Goal: Navigation & Orientation: Find specific page/section

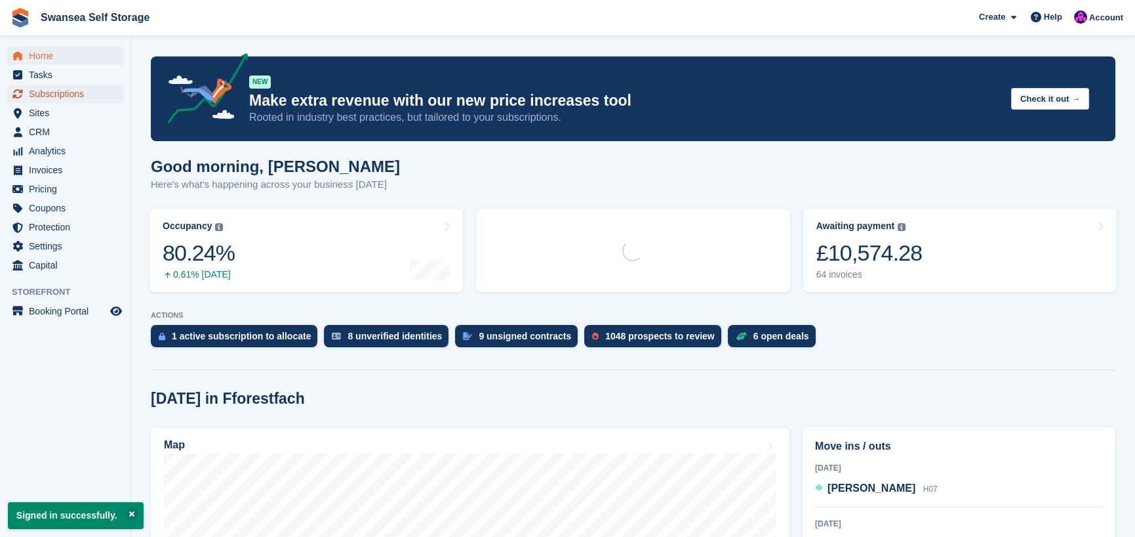
click at [54, 94] on span "Subscriptions" at bounding box center [68, 94] width 79 height 18
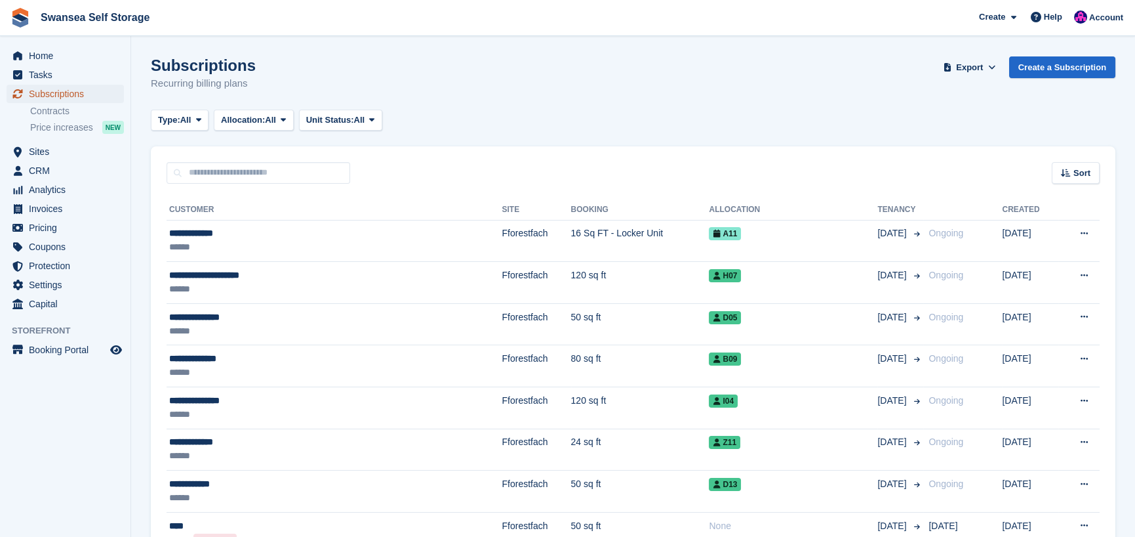
click at [75, 96] on span "Subscriptions" at bounding box center [68, 94] width 79 height 18
click at [81, 152] on span "Sites" at bounding box center [68, 151] width 79 height 18
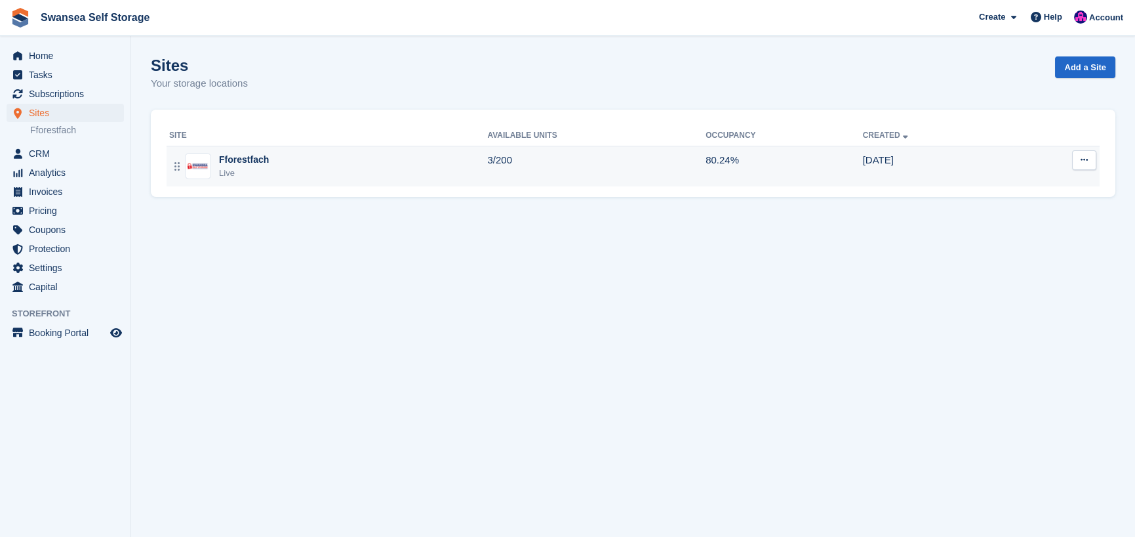
click at [226, 164] on div "Fforestfach" at bounding box center [244, 160] width 50 height 14
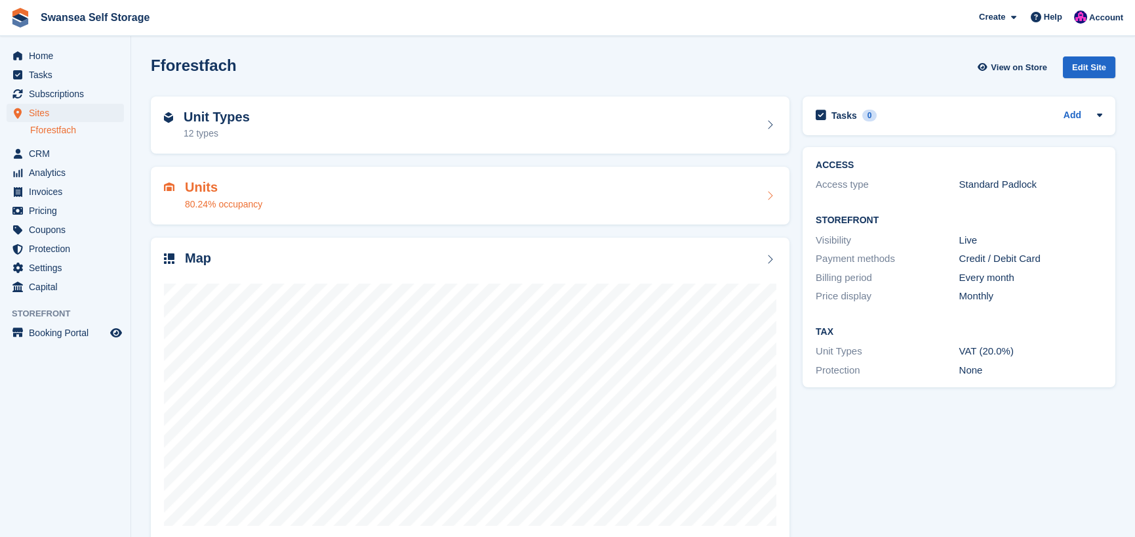
click at [187, 197] on div "80.24% occupancy" at bounding box center [223, 204] width 77 height 14
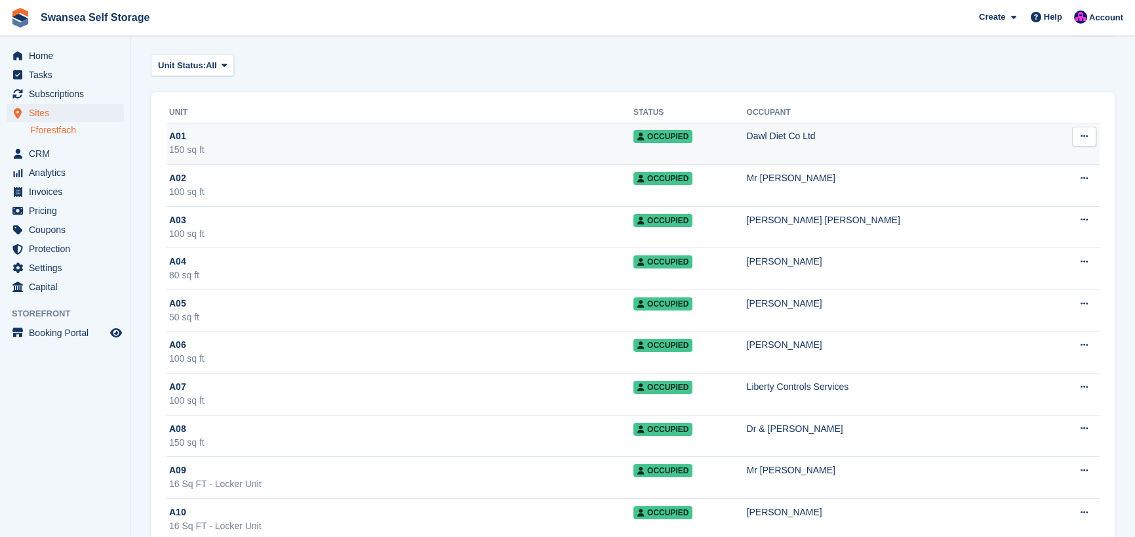
scroll to position [66, 0]
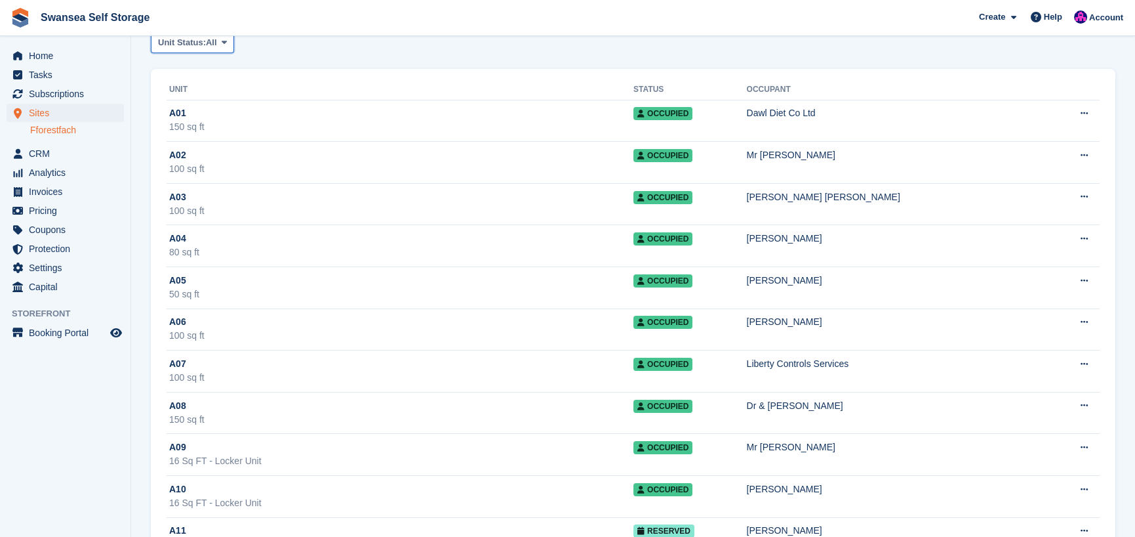
click at [199, 49] on button "Unit Status: All" at bounding box center [192, 42] width 83 height 22
click at [203, 103] on link "Available" at bounding box center [214, 97] width 114 height 24
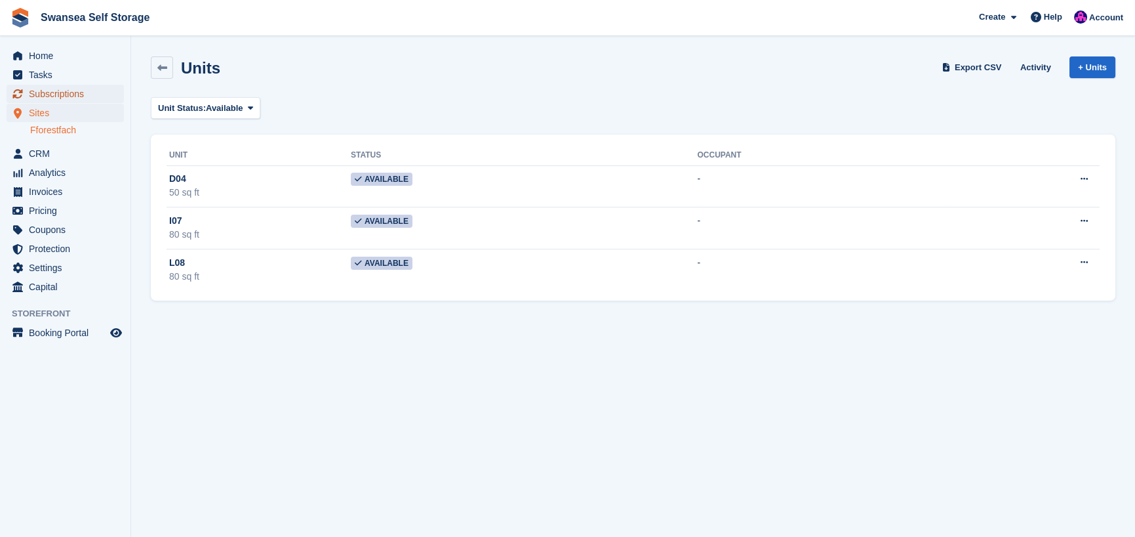
click at [78, 97] on span "Subscriptions" at bounding box center [68, 94] width 79 height 18
